Goal: Task Accomplishment & Management: Manage account settings

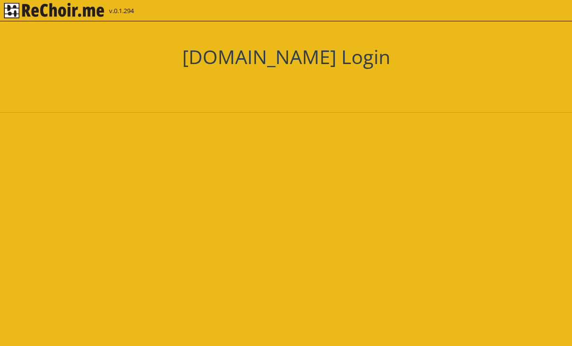
click at [298, 89] on div "Zaloguj się przez Google. Otwiera się w nowej karcie" at bounding box center [266, 86] width 106 height 21
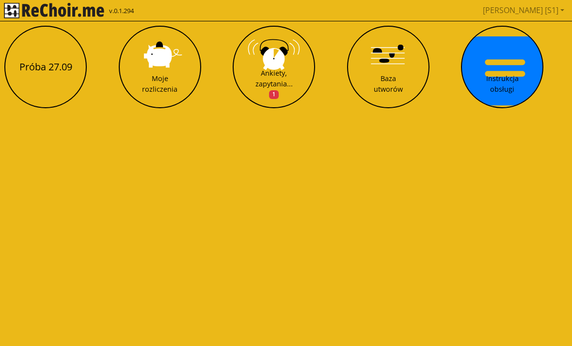
click at [282, 66] on button "Ankiety, zapytania... 1" at bounding box center [274, 67] width 82 height 82
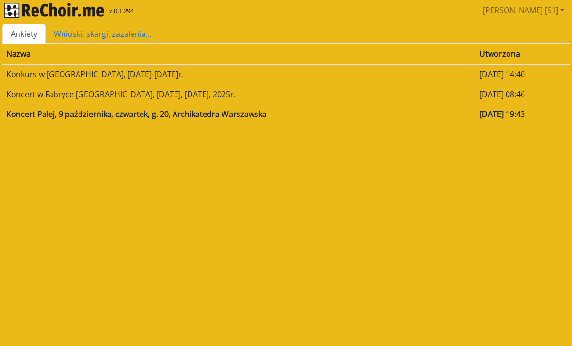
click at [127, 134] on html "**********" at bounding box center [286, 67] width 572 height 134
click at [90, 13] on img "rekłajer mi" at bounding box center [54, 11] width 100 height 16
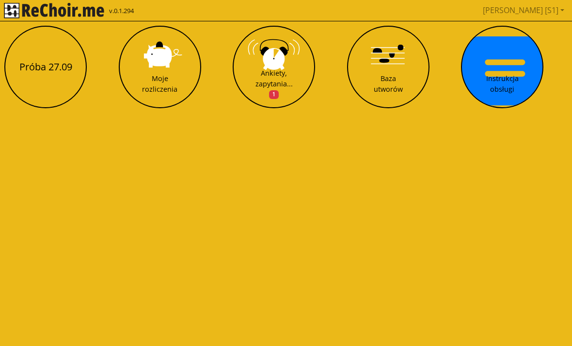
click at [46, 78] on button "Próba 27.09" at bounding box center [45, 67] width 82 height 82
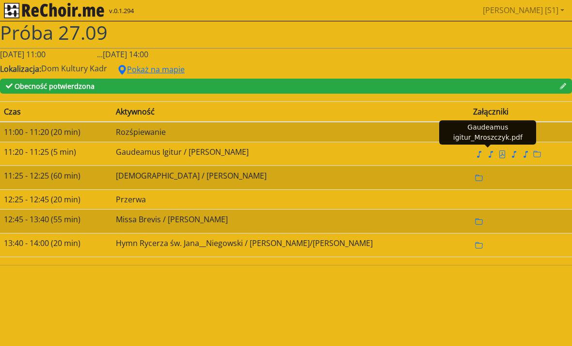
click at [499, 155] on icon "file pdf" at bounding box center [503, 154] width 8 height 8
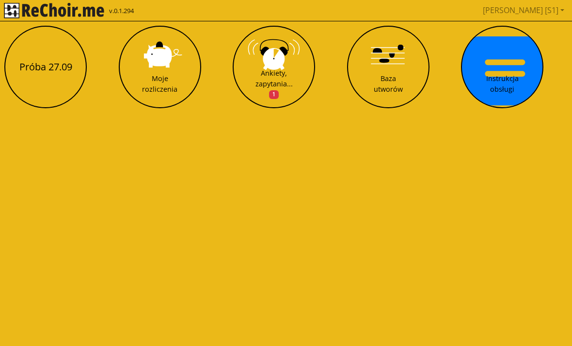
click at [556, 14] on link "[PERSON_NAME] [S1]" at bounding box center [523, 9] width 89 height 19
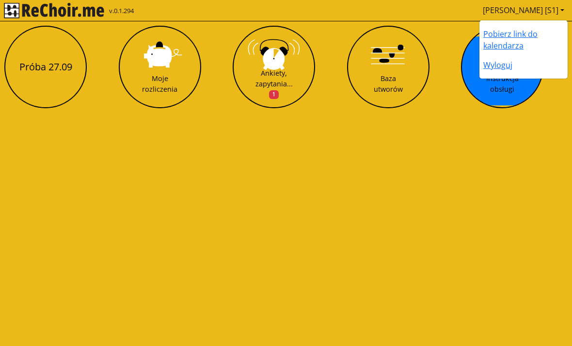
click at [441, 116] on html "v.0.1.294 Joanna [S1] Pobierz link do kalendarza Wyloguj Próba 27.09 Moje rozli…" at bounding box center [286, 58] width 572 height 116
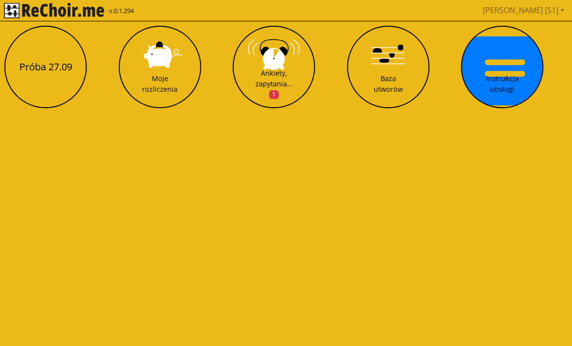
click at [158, 116] on html "v.0.1.294 Joanna [S1] Pobierz link do kalendarza Wyloguj Próba 27.09 Moje rozli…" at bounding box center [286, 58] width 572 height 116
click at [158, 79] on div "Moje rozliczenia" at bounding box center [159, 83] width 35 height 21
